Goal: Task Accomplishment & Management: Manage account settings

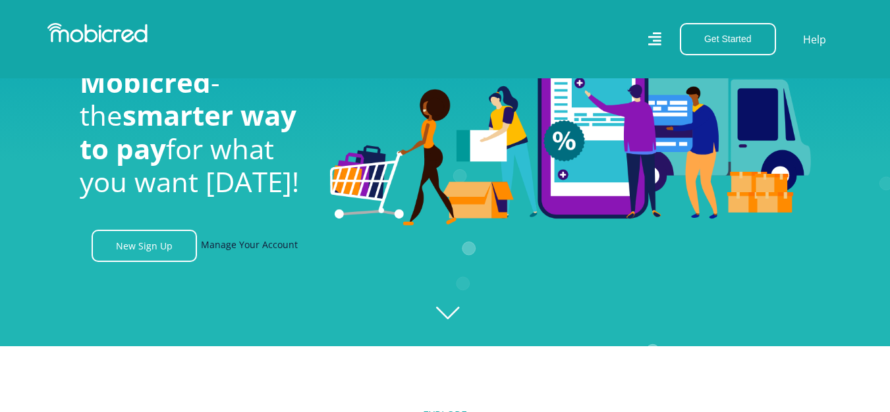
scroll to position [0, 939]
click at [285, 253] on link "Manage Your Account" at bounding box center [249, 246] width 97 height 32
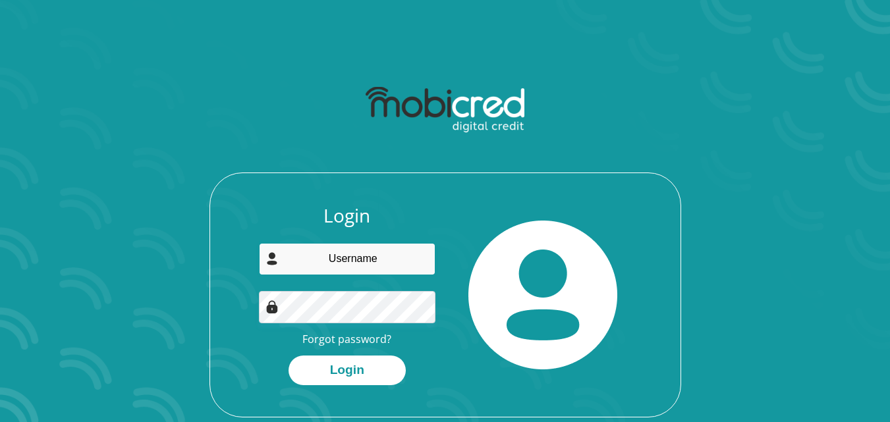
click at [375, 263] on input "email" at bounding box center [347, 259] width 177 height 32
type input "[EMAIL_ADDRESS][DOMAIN_NAME]"
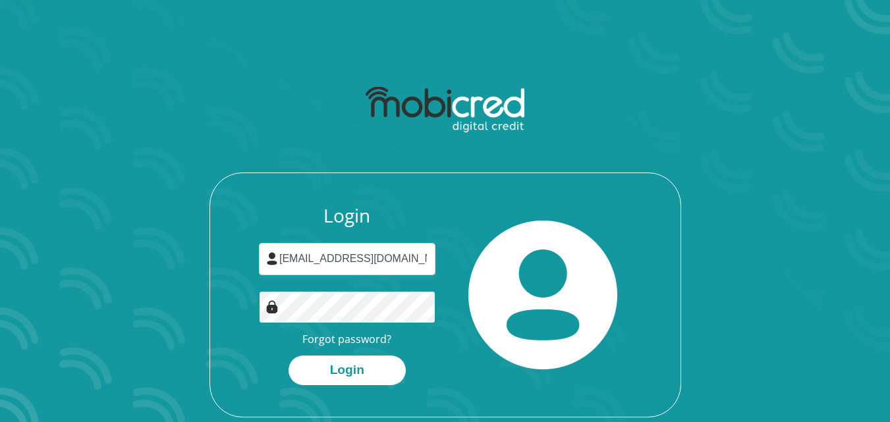
click at [289, 356] on button "Login" at bounding box center [347, 371] width 117 height 30
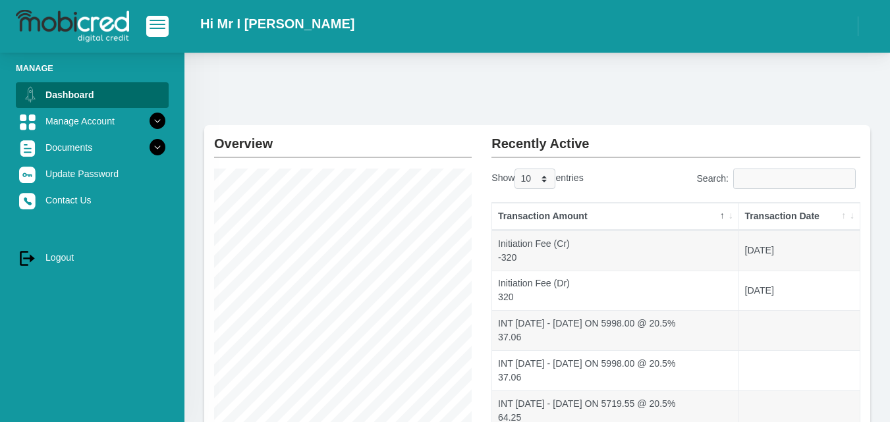
click at [801, 219] on th "Transaction Date" at bounding box center [799, 217] width 121 height 28
click at [792, 223] on th "Transaction Date" at bounding box center [799, 217] width 121 height 28
